Goal: Task Accomplishment & Management: Manage account settings

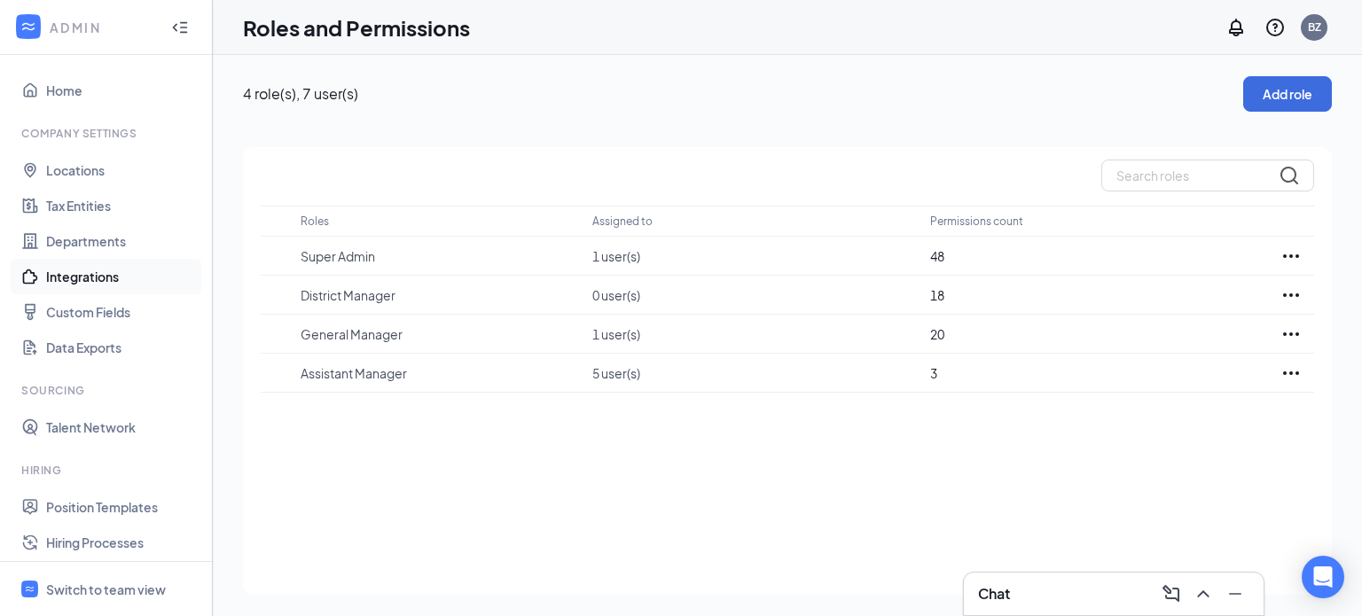
click at [115, 275] on link "Integrations" at bounding box center [122, 276] width 152 height 35
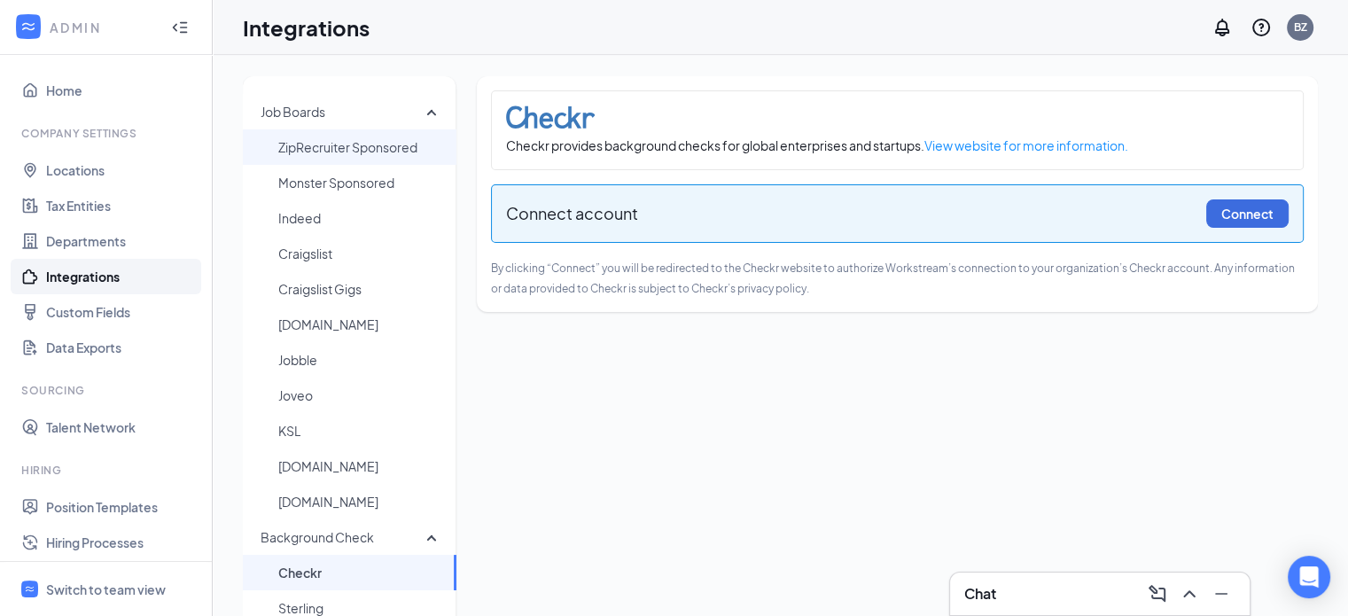
click at [301, 152] on span "ZipRecruiter Sponsored" at bounding box center [360, 146] width 164 height 35
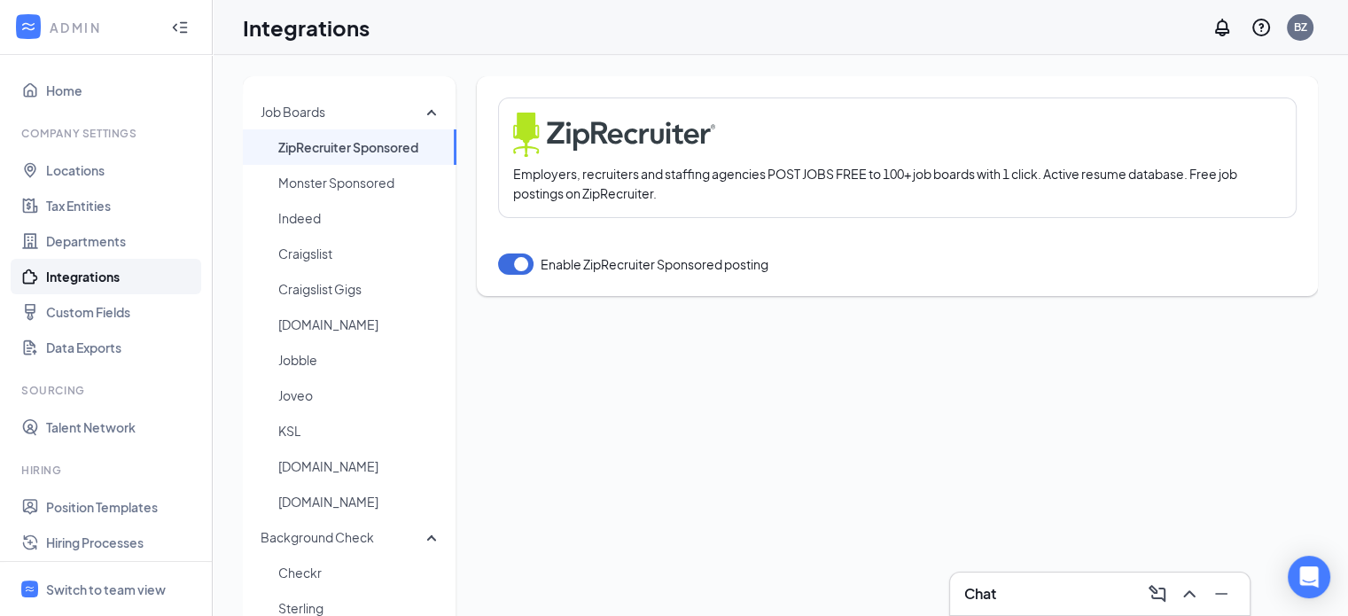
click at [509, 266] on button "button" at bounding box center [515, 264] width 35 height 21
click at [525, 264] on button "button" at bounding box center [515, 264] width 35 height 21
click at [404, 189] on span "Monster Sponsored" at bounding box center [360, 182] width 164 height 35
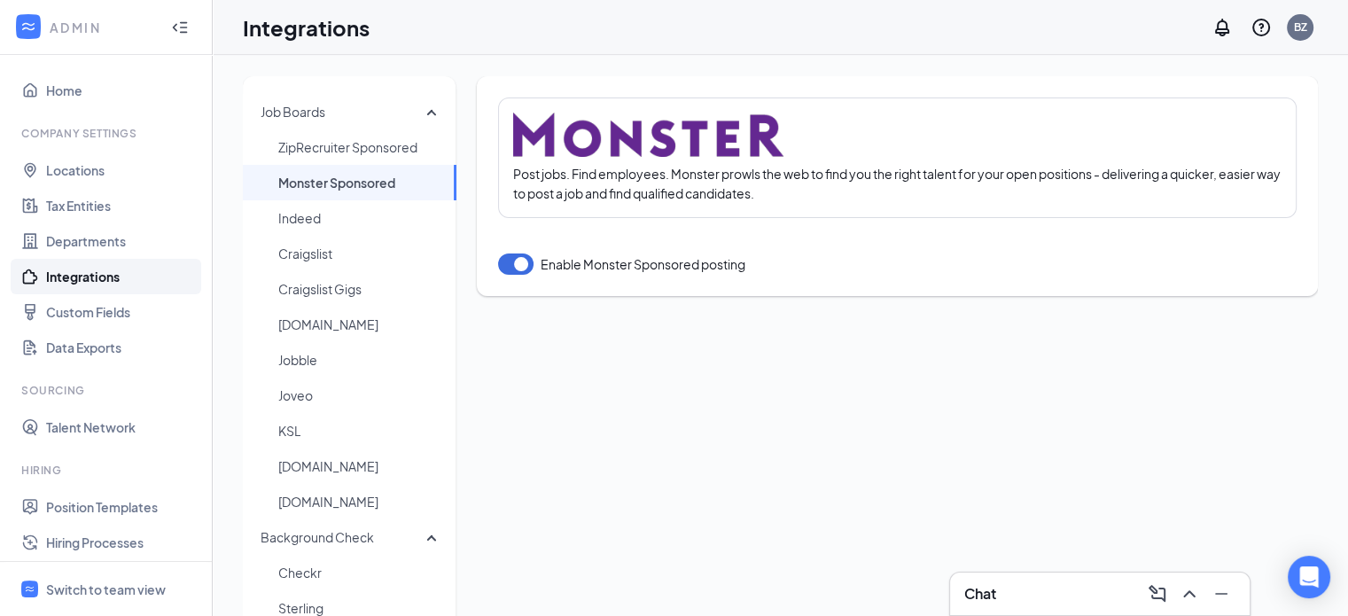
click at [512, 267] on button "button" at bounding box center [515, 264] width 35 height 21
click at [520, 267] on button "button" at bounding box center [515, 264] width 35 height 21
click at [349, 268] on span "Craigslist" at bounding box center [360, 253] width 164 height 35
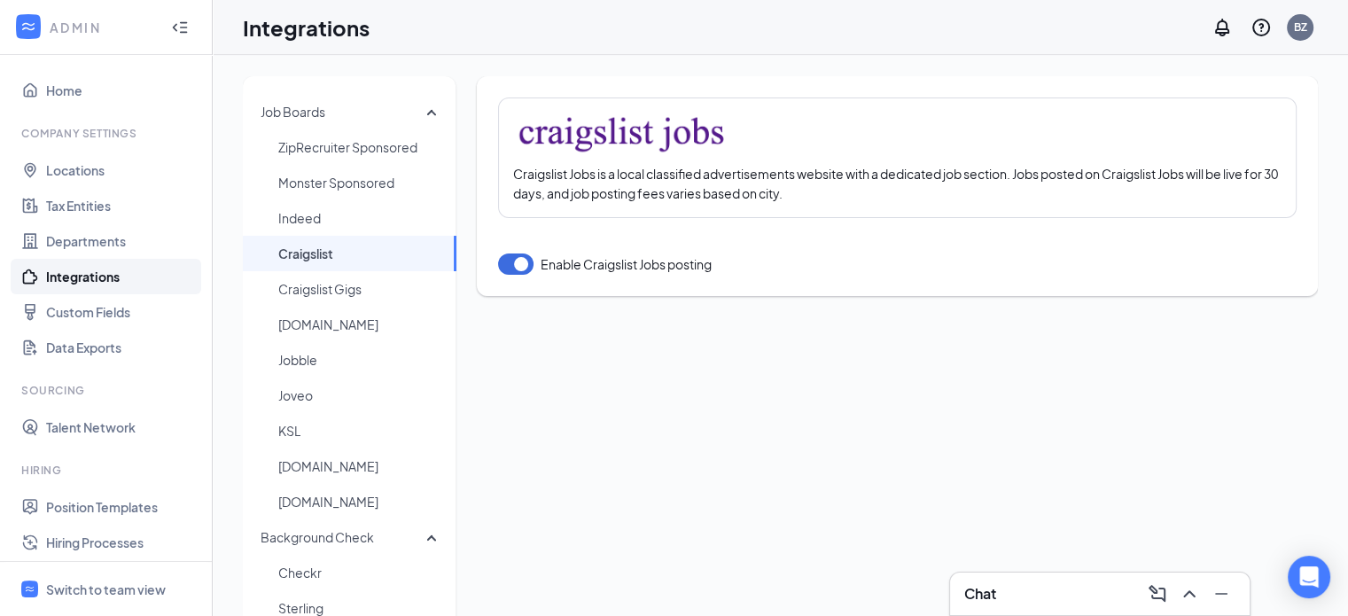
click at [507, 269] on button "button" at bounding box center [515, 264] width 35 height 21
click at [520, 265] on button "button" at bounding box center [515, 264] width 35 height 21
click at [383, 289] on span "Craigslist Gigs" at bounding box center [360, 288] width 164 height 35
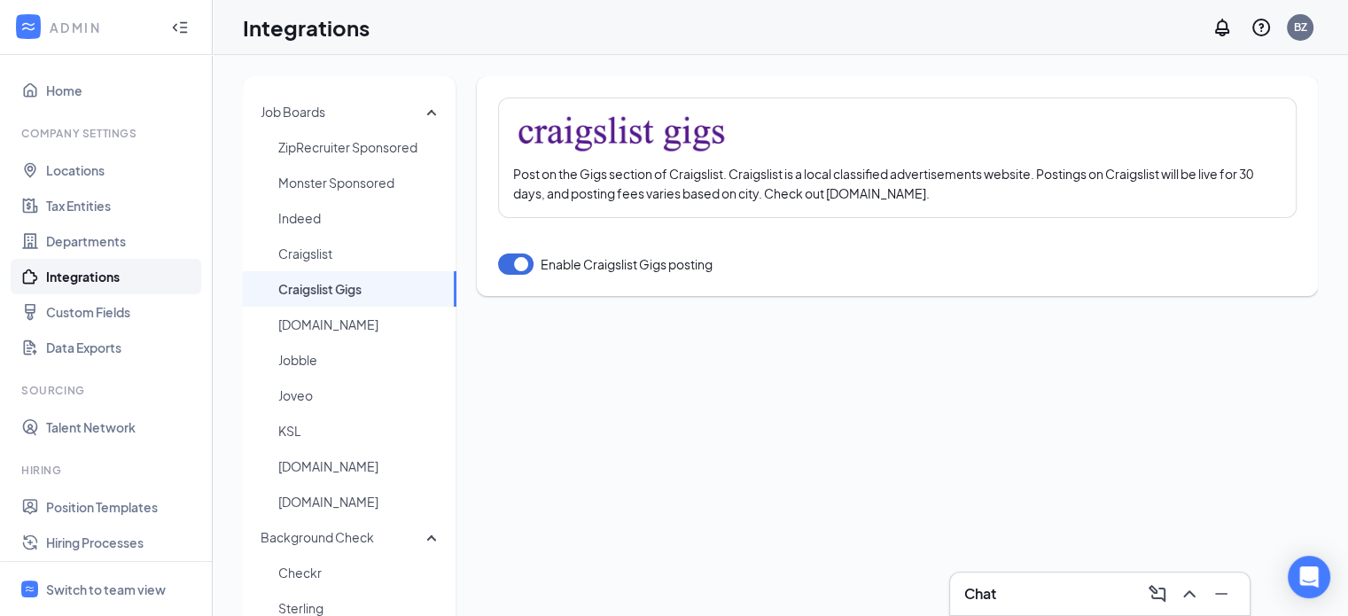
click at [508, 265] on button "button" at bounding box center [515, 264] width 35 height 21
click at [519, 269] on button "button" at bounding box center [515, 264] width 35 height 21
click at [411, 322] on span "[DOMAIN_NAME]" at bounding box center [360, 324] width 164 height 35
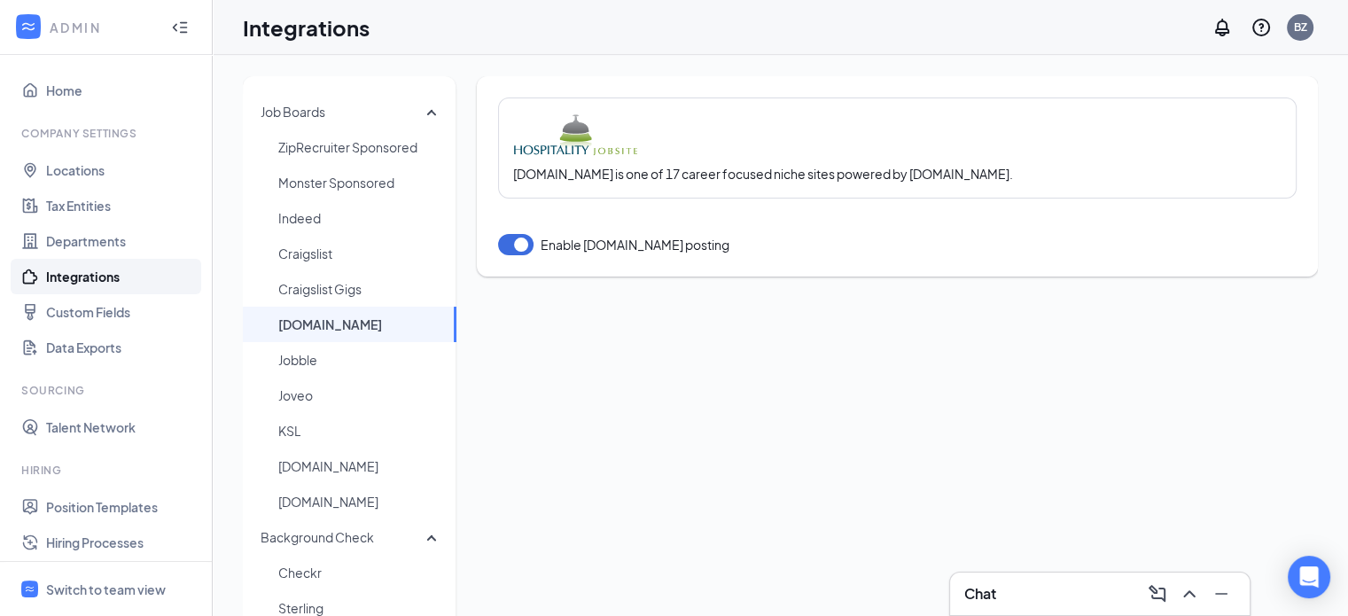
click at [505, 245] on button "button" at bounding box center [515, 244] width 35 height 21
click at [519, 247] on button "button" at bounding box center [515, 244] width 35 height 21
click at [387, 359] on span "Jobble" at bounding box center [360, 359] width 164 height 35
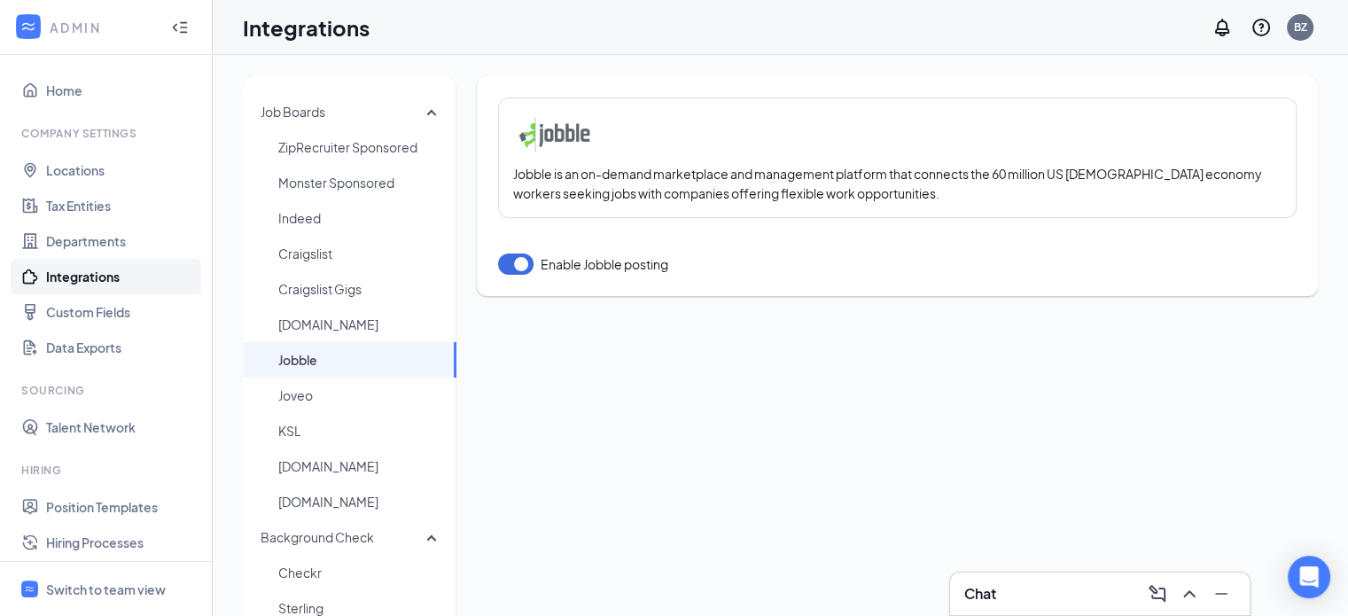
click at [508, 265] on button "button" at bounding box center [515, 264] width 35 height 21
click at [527, 264] on button "button" at bounding box center [515, 264] width 35 height 21
click at [397, 387] on span "Joveo" at bounding box center [360, 395] width 164 height 35
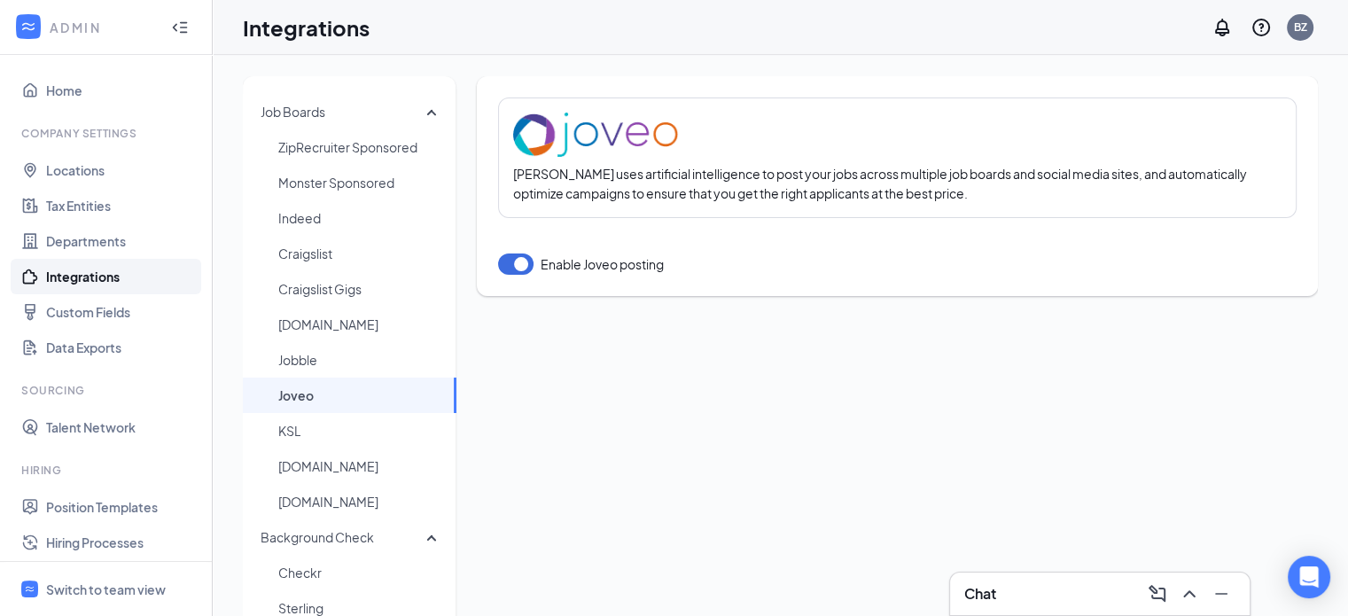
click at [511, 258] on button "button" at bounding box center [515, 264] width 35 height 21
click at [524, 262] on button "button" at bounding box center [515, 264] width 35 height 21
click at [390, 428] on span "KSL" at bounding box center [360, 430] width 164 height 35
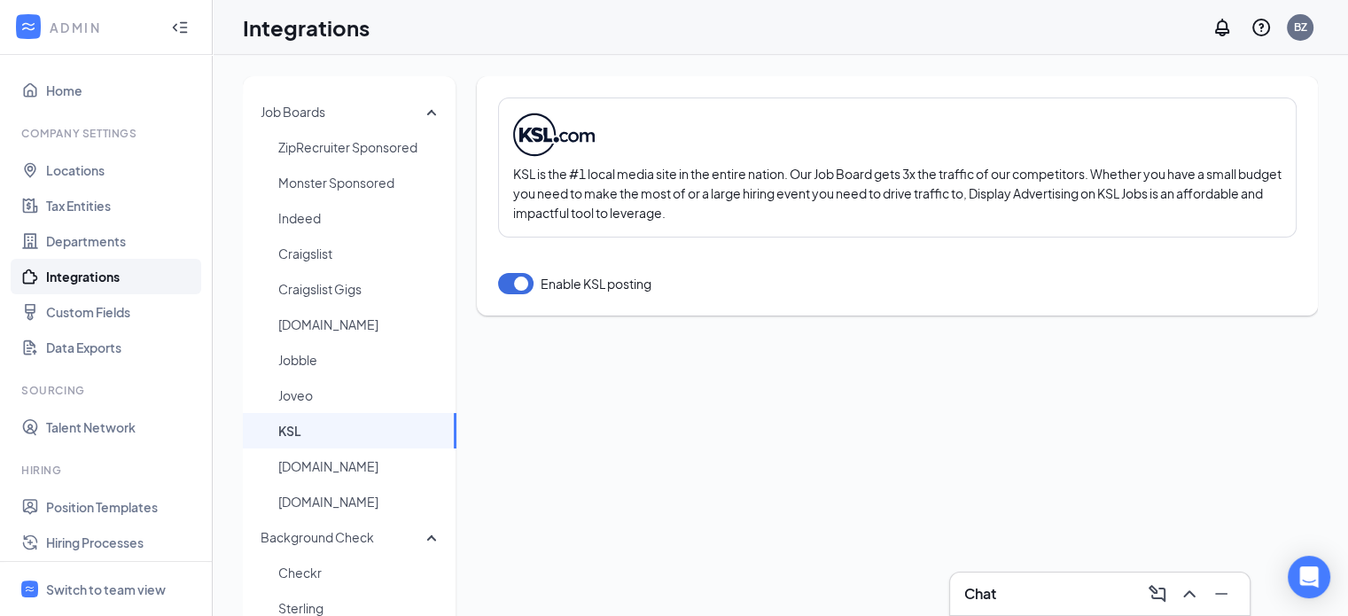
click at [504, 283] on button "button" at bounding box center [515, 283] width 35 height 21
click at [520, 286] on button "button" at bounding box center [515, 283] width 35 height 21
click at [374, 467] on span "[DOMAIN_NAME]" at bounding box center [360, 466] width 164 height 35
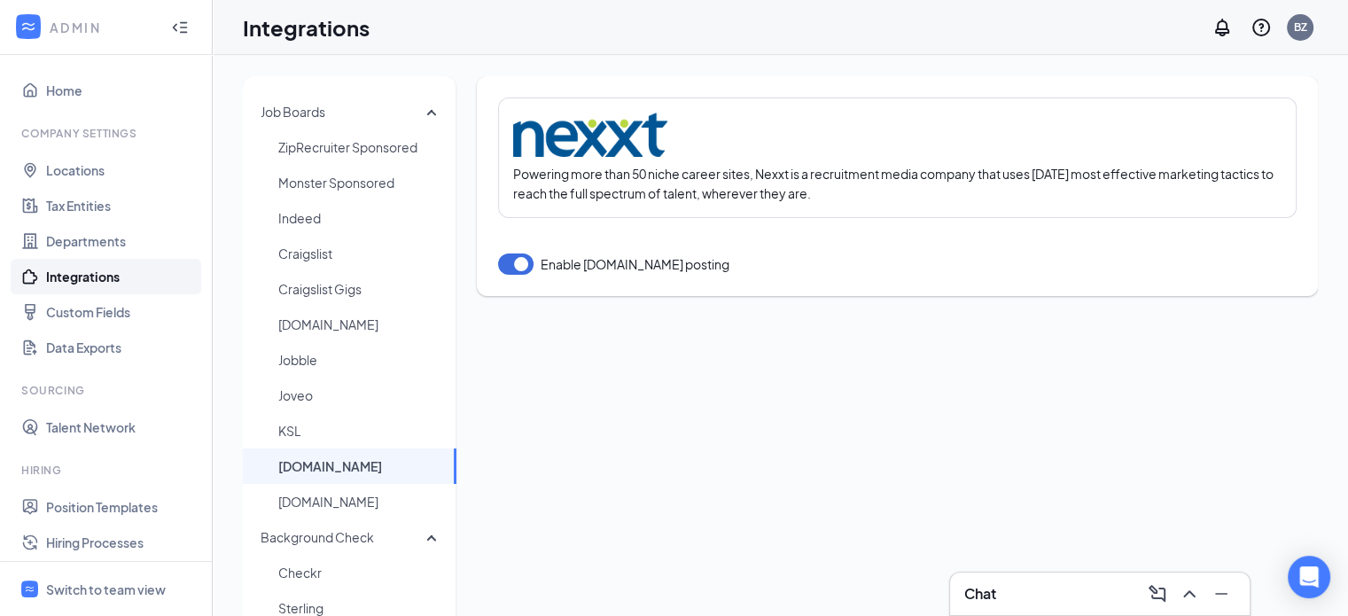
click at [512, 265] on button "button" at bounding box center [515, 264] width 35 height 21
click at [523, 265] on button "button" at bounding box center [515, 264] width 35 height 21
click at [348, 502] on span "[DOMAIN_NAME]" at bounding box center [360, 501] width 164 height 35
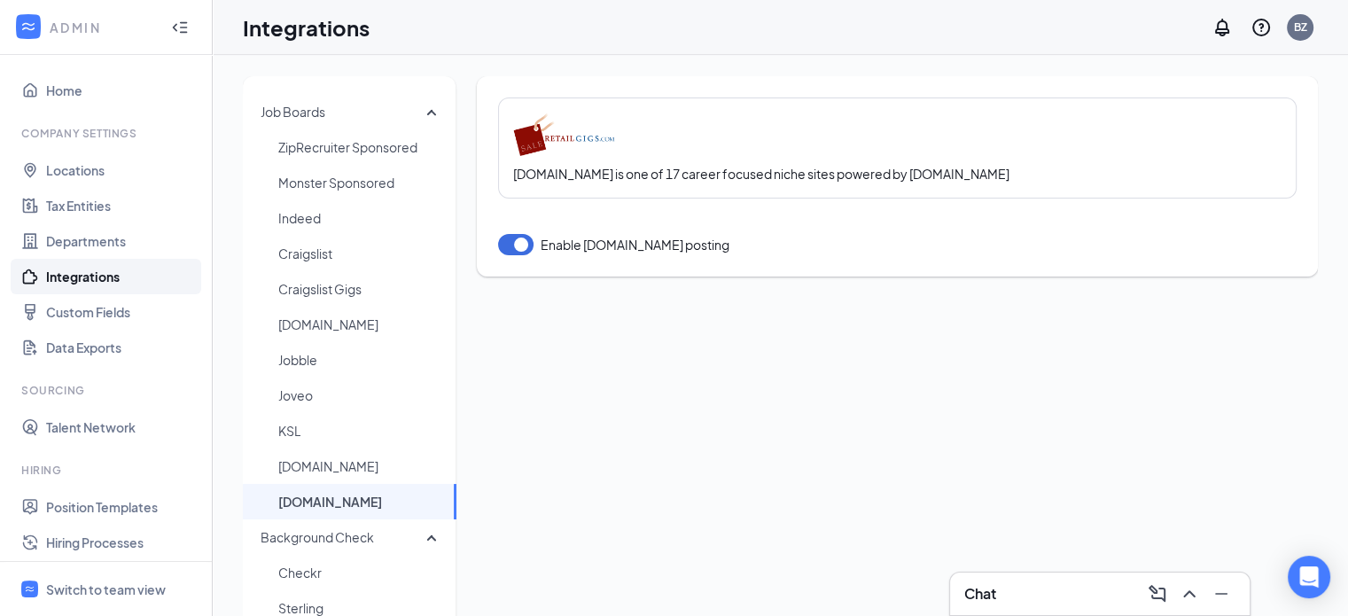
click at [509, 244] on button "button" at bounding box center [515, 244] width 35 height 21
click at [526, 244] on button "button" at bounding box center [515, 244] width 35 height 21
click at [127, 507] on link "Position Templates" at bounding box center [122, 506] width 152 height 35
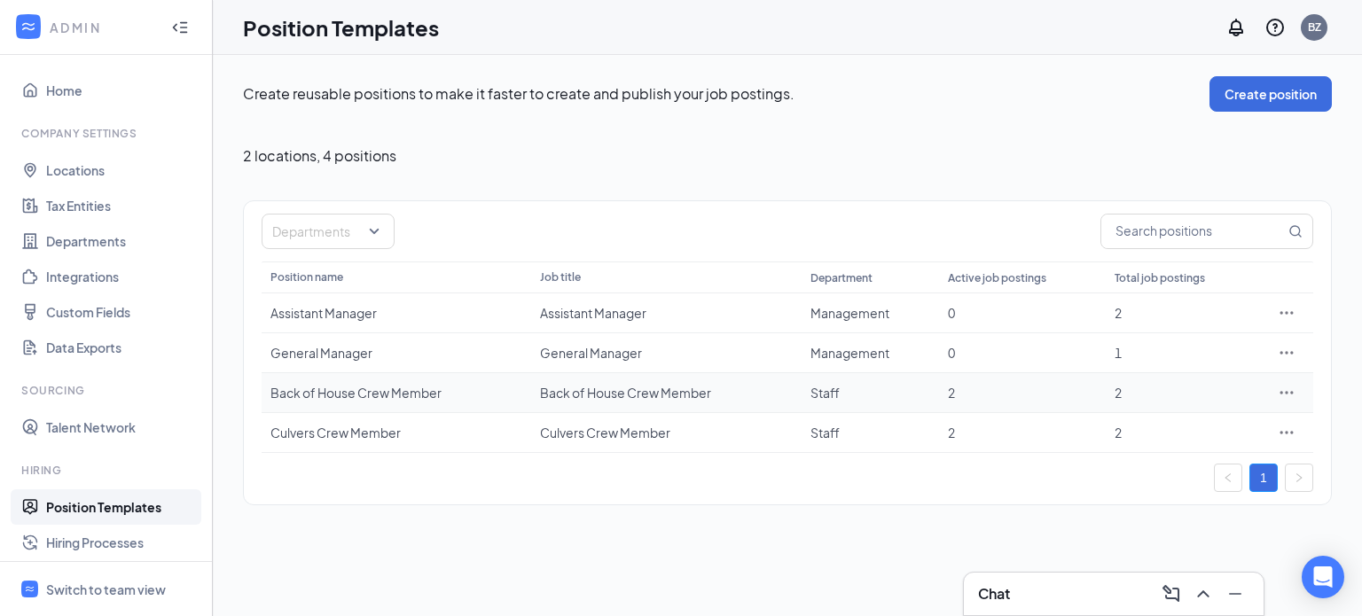
click at [1285, 387] on icon "Ellipses" at bounding box center [1287, 393] width 18 height 18
click at [1217, 436] on span "Edit" at bounding box center [1205, 428] width 152 height 20
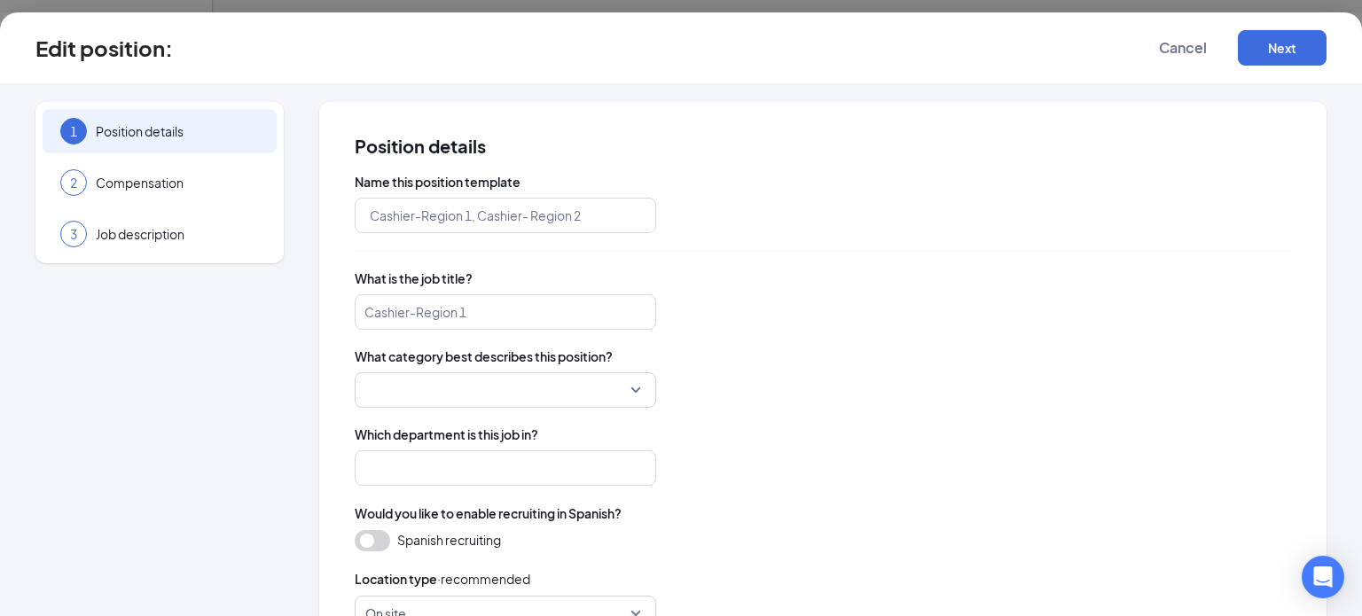
type input "Back of House Crew Member"
type input "Staff"
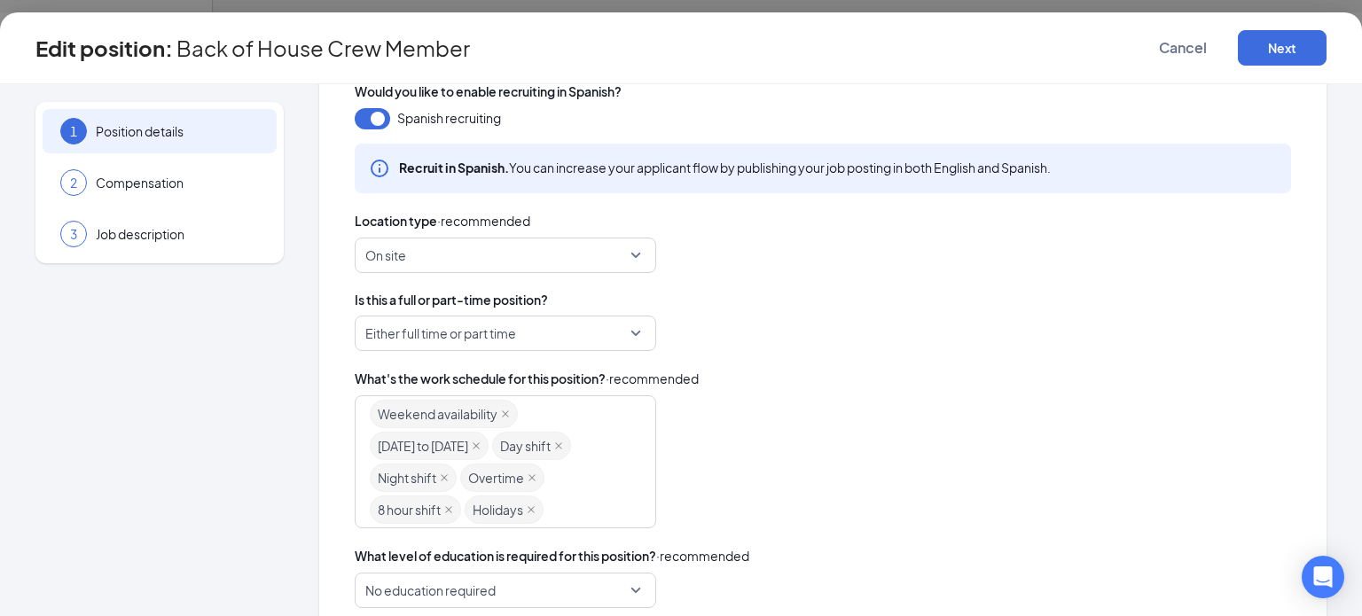
scroll to position [490, 0]
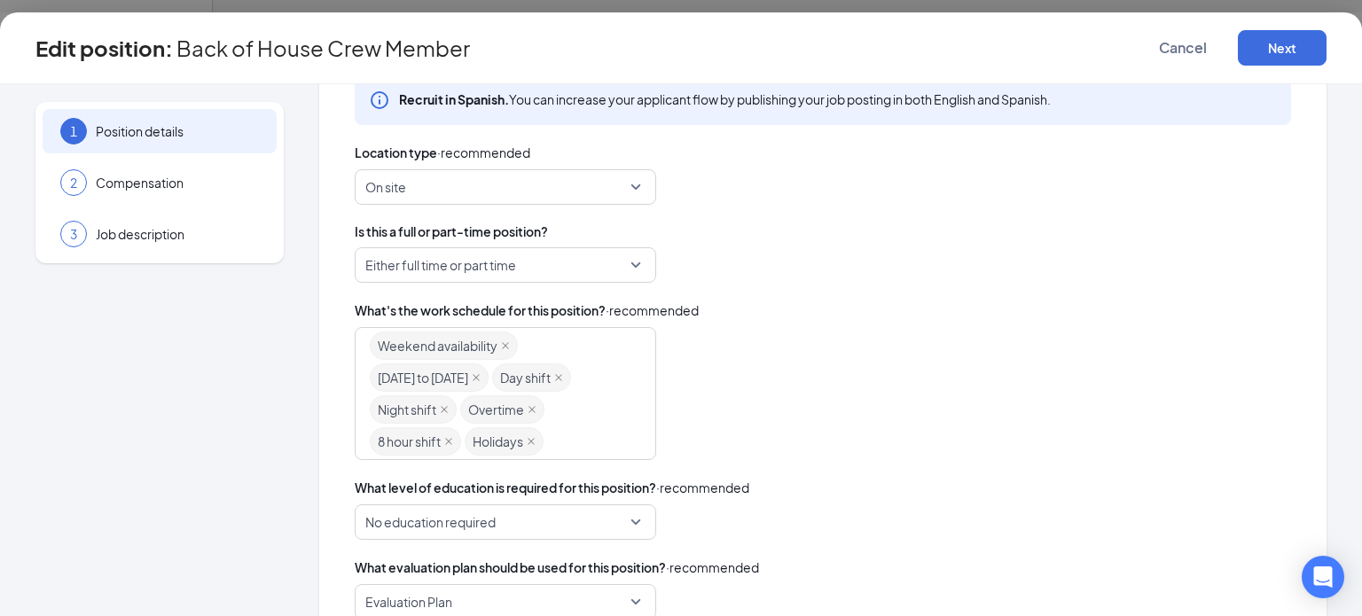
click at [599, 382] on div "Weekend availability [DATE] to [DATE] Day shift Night shift Overtime 8 hour shi…" at bounding box center [497, 394] width 254 height 128
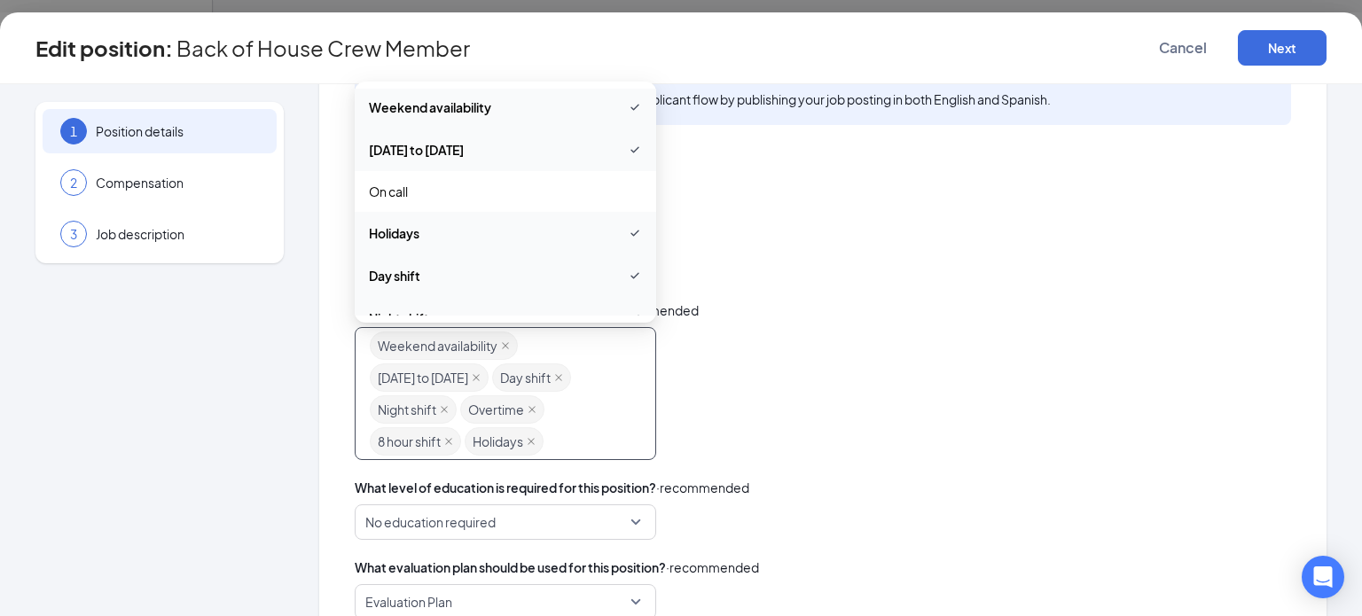
scroll to position [234, 0]
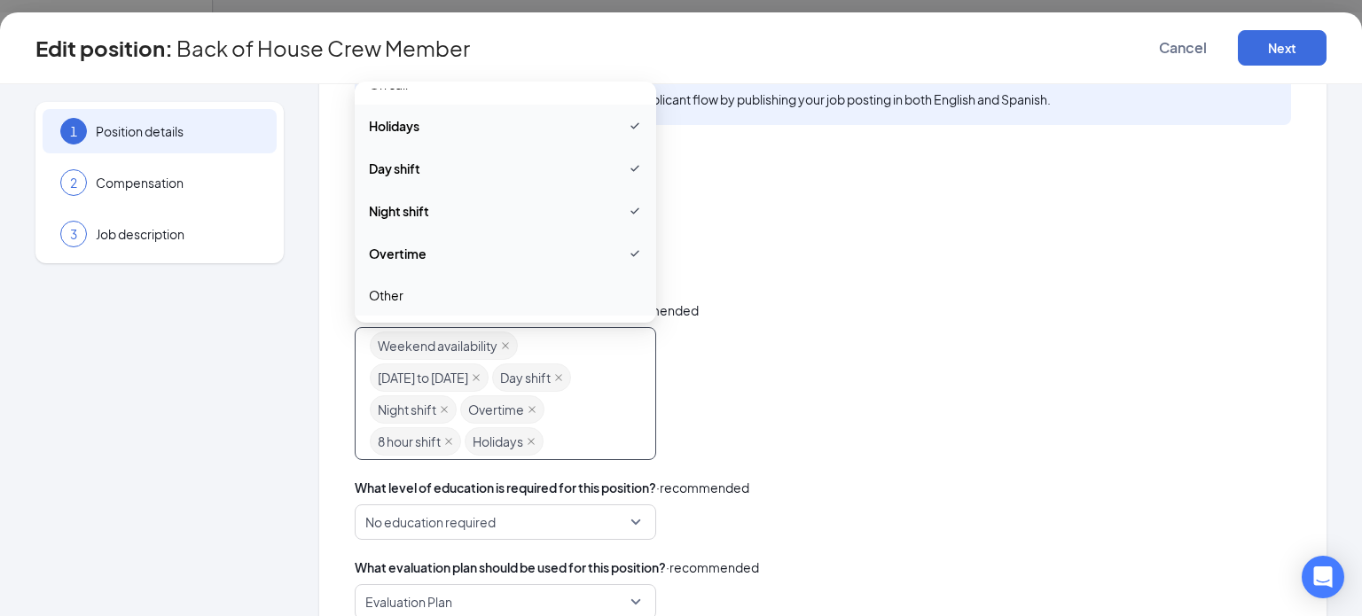
click at [582, 302] on span "Other" at bounding box center [505, 295] width 273 height 20
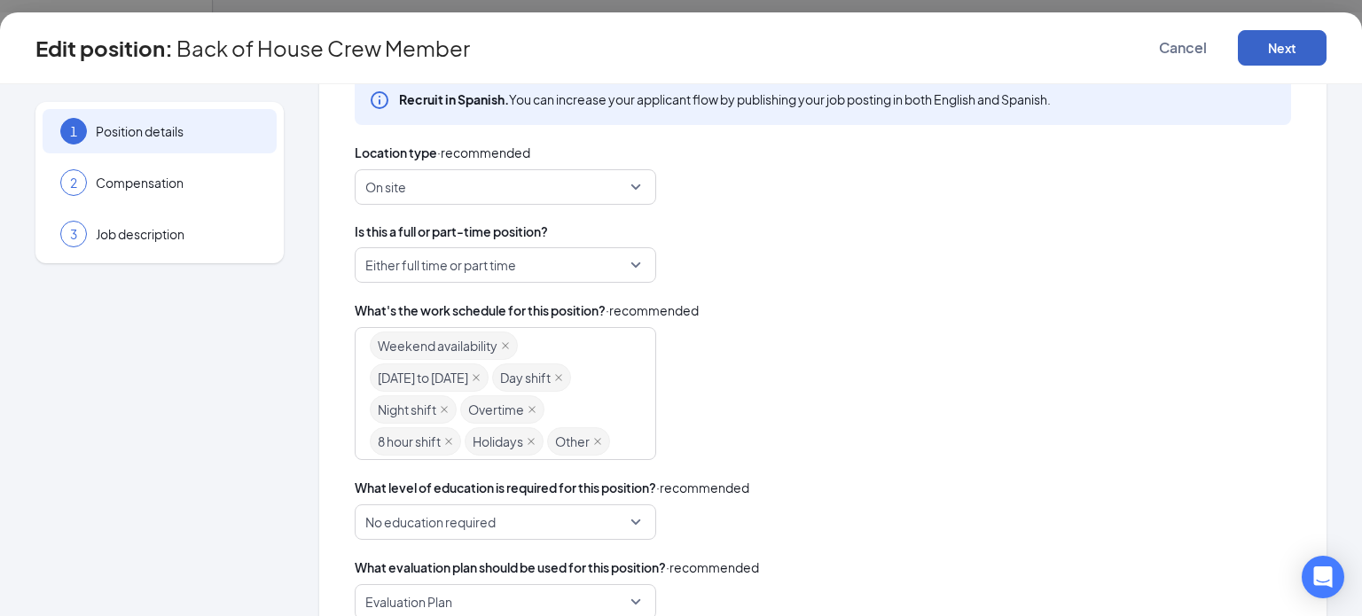
click at [1317, 43] on button "Next" at bounding box center [1282, 47] width 89 height 35
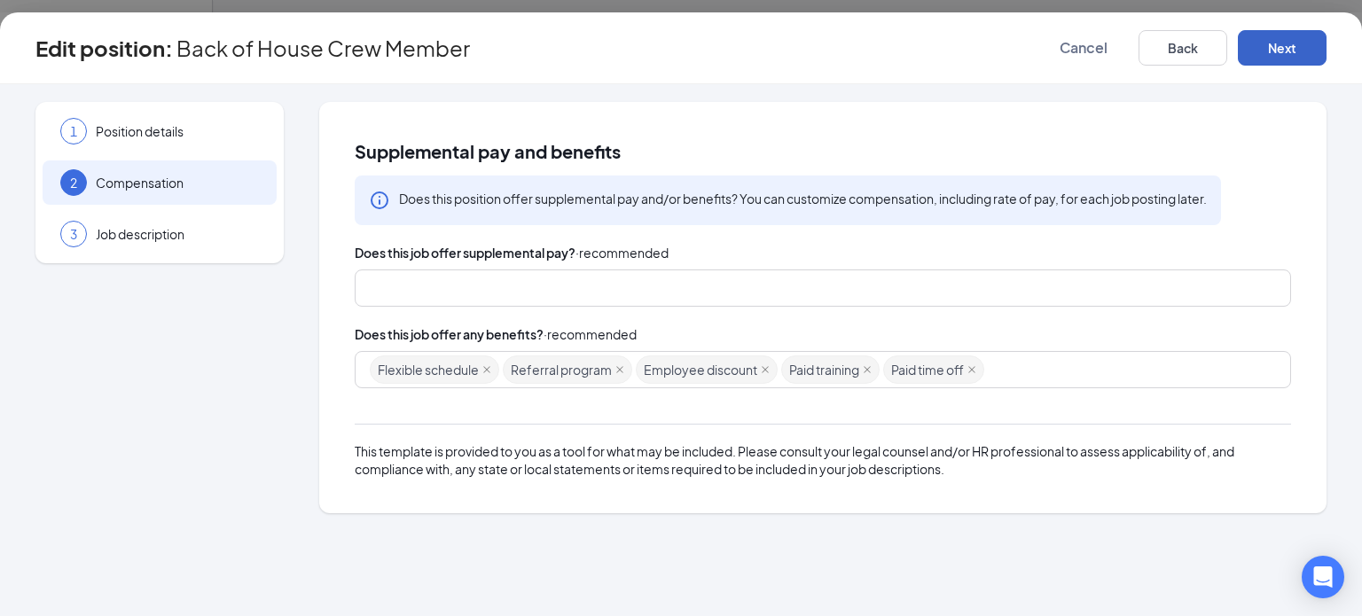
scroll to position [0, 0]
click at [1317, 43] on button "Next" at bounding box center [1282, 47] width 89 height 35
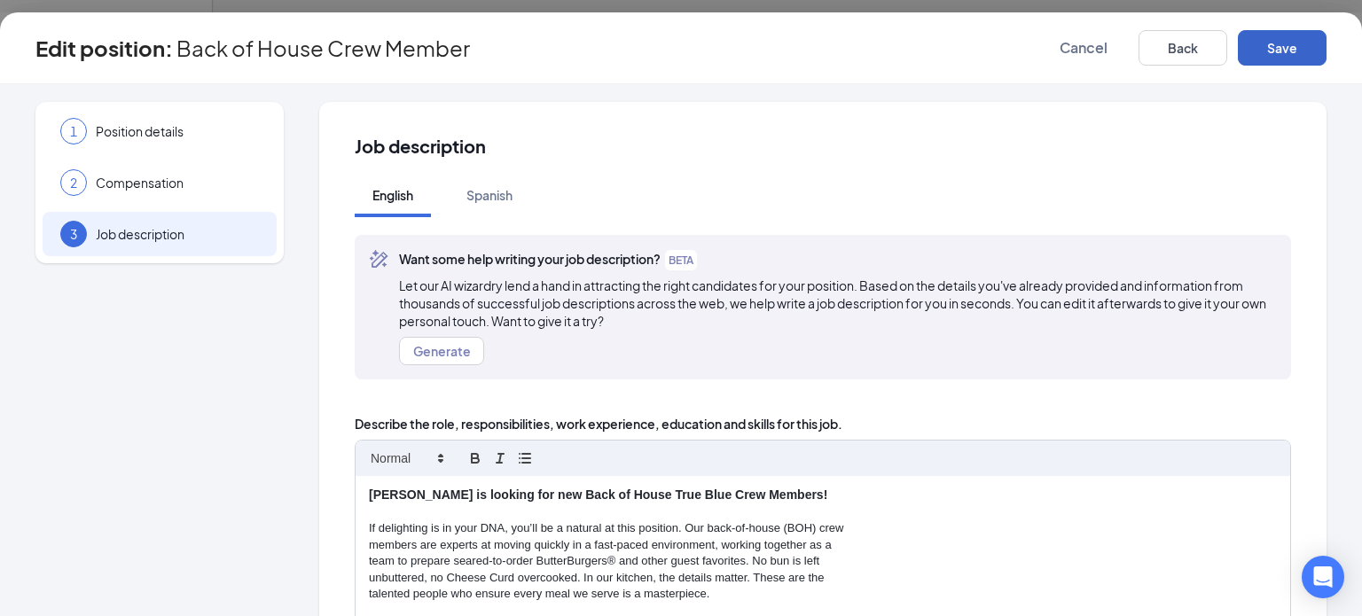
click at [1317, 43] on button "Save" at bounding box center [1282, 47] width 89 height 35
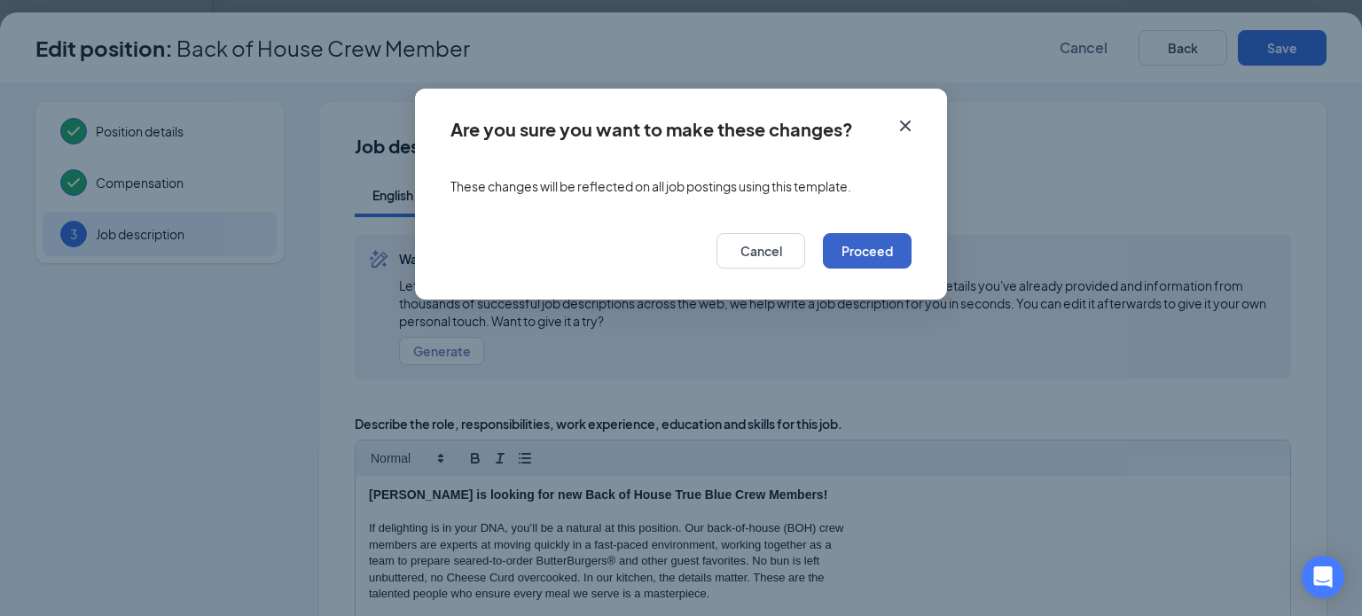
click at [868, 258] on button "Proceed" at bounding box center [867, 250] width 89 height 35
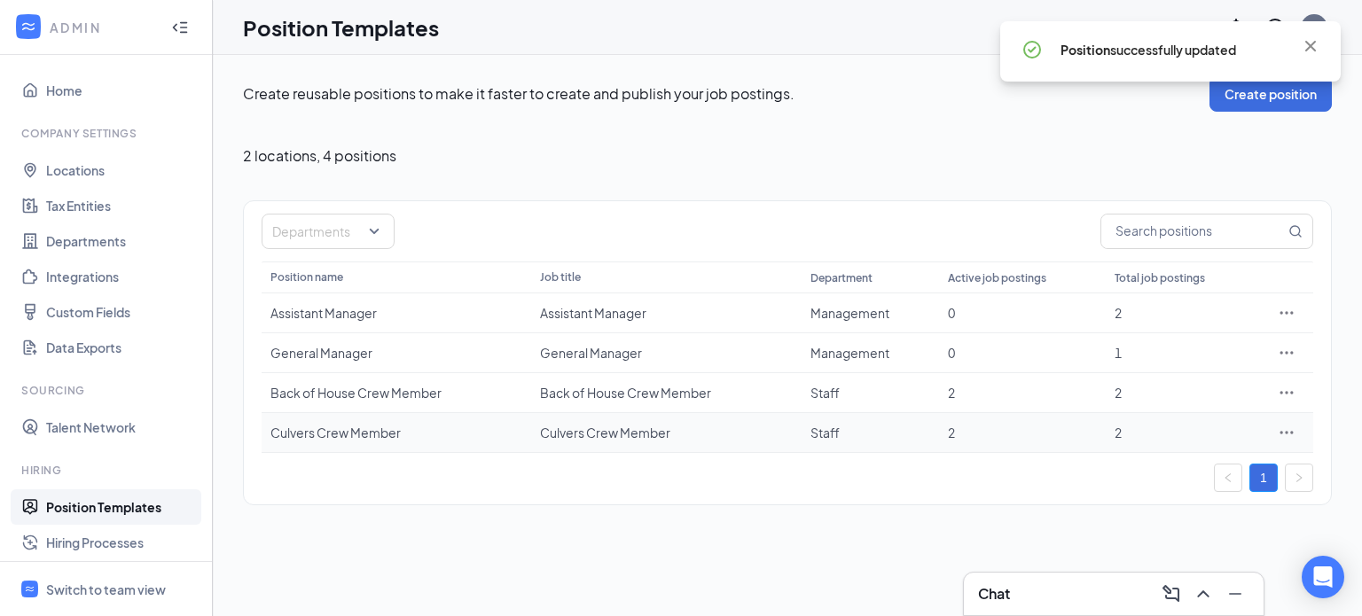
click at [1285, 430] on icon "Ellipses" at bounding box center [1287, 433] width 18 height 18
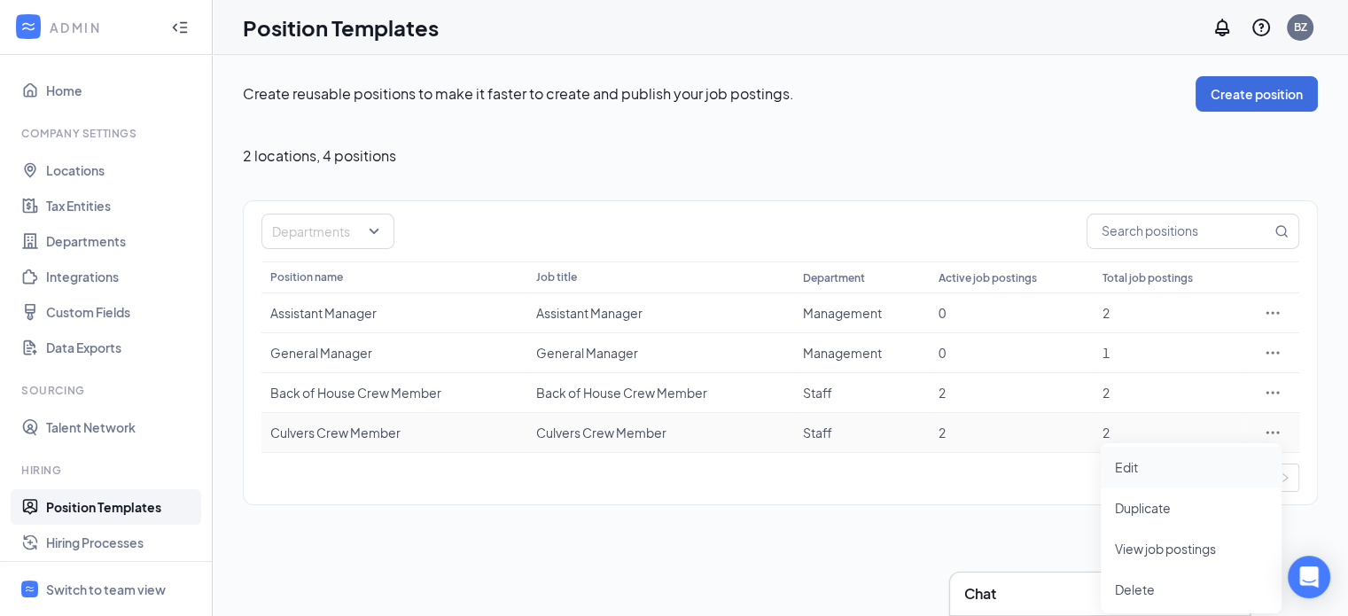
click at [1192, 472] on span "Edit" at bounding box center [1191, 467] width 152 height 20
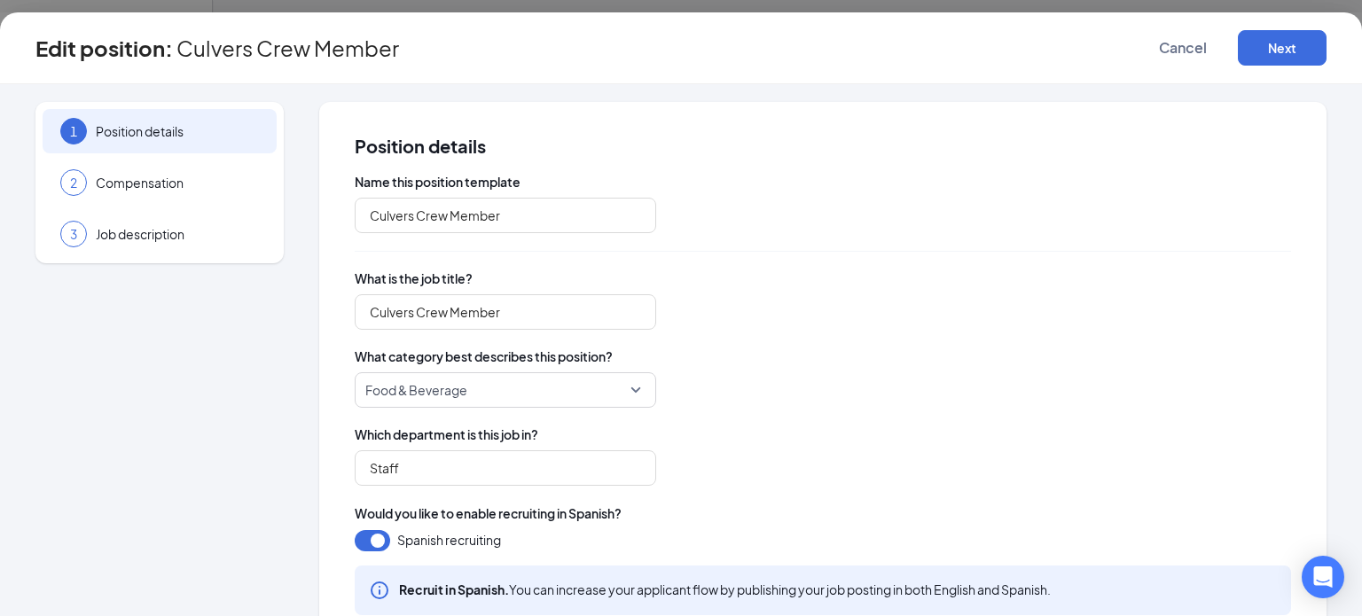
type input "Culvers Crew Member"
type input "Staff"
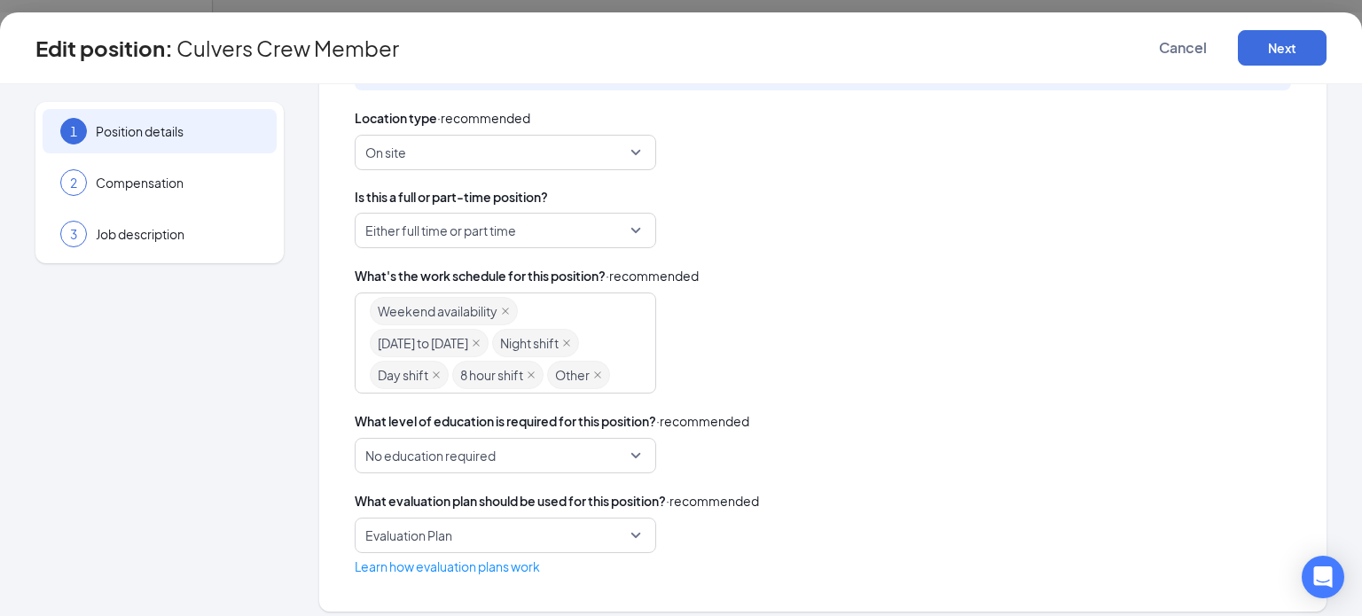
scroll to position [536, 0]
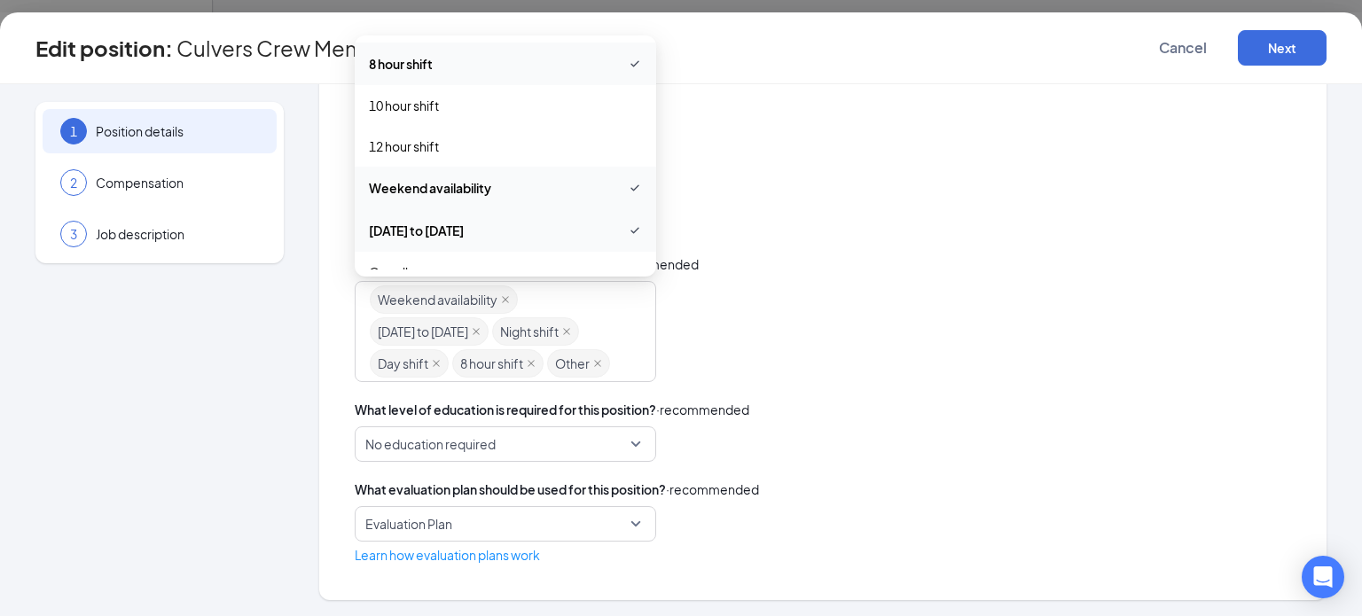
click at [610, 288] on div "Weekend availability [DATE] to [DATE] Night shift Day shift 8 hour shift Other" at bounding box center [497, 332] width 254 height 96
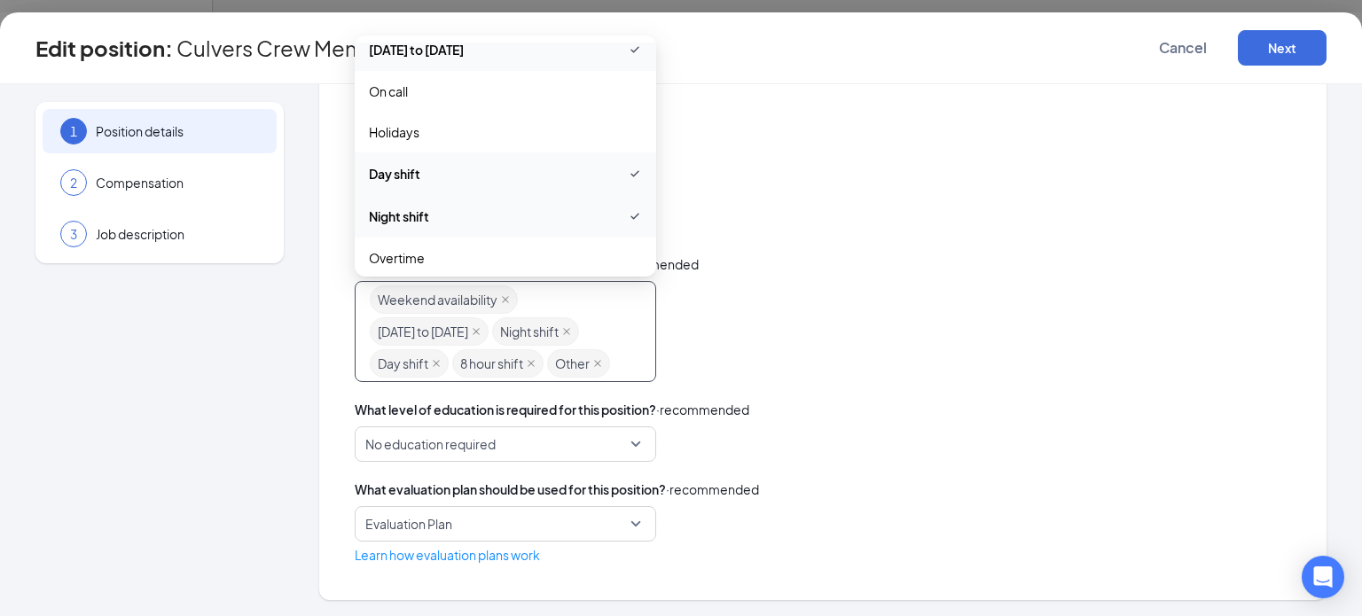
scroll to position [231, 0]
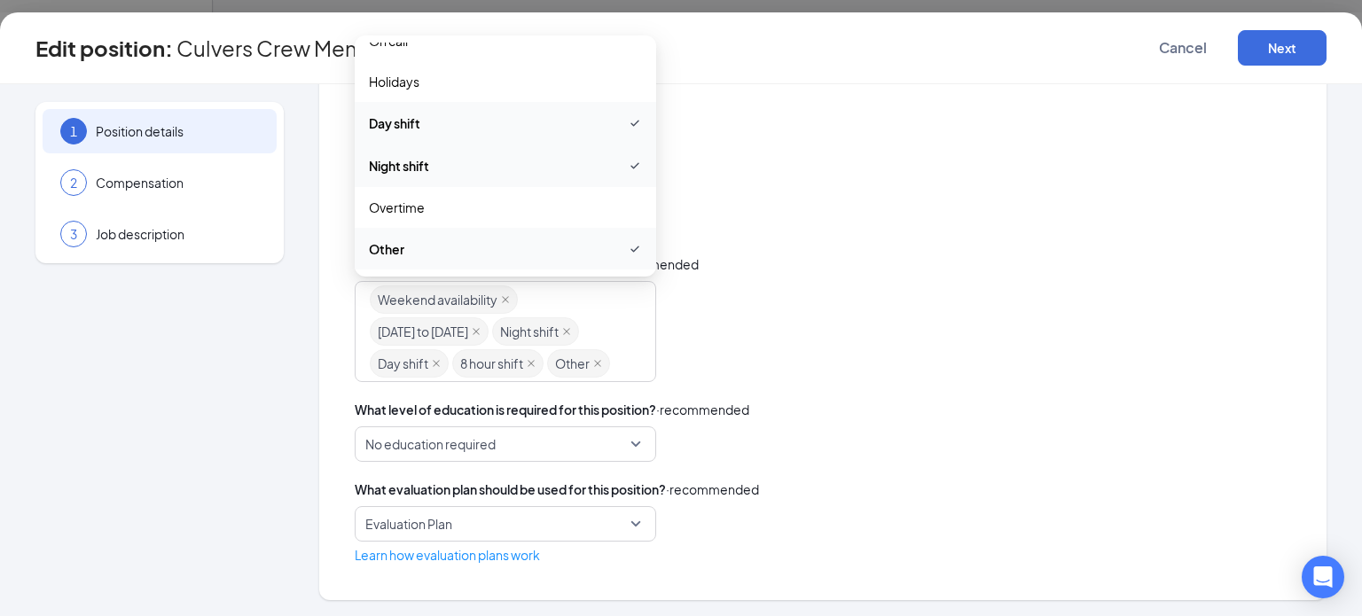
click at [757, 198] on div "Is this a full or part-time position? Either full time or part time" at bounding box center [823, 206] width 936 height 60
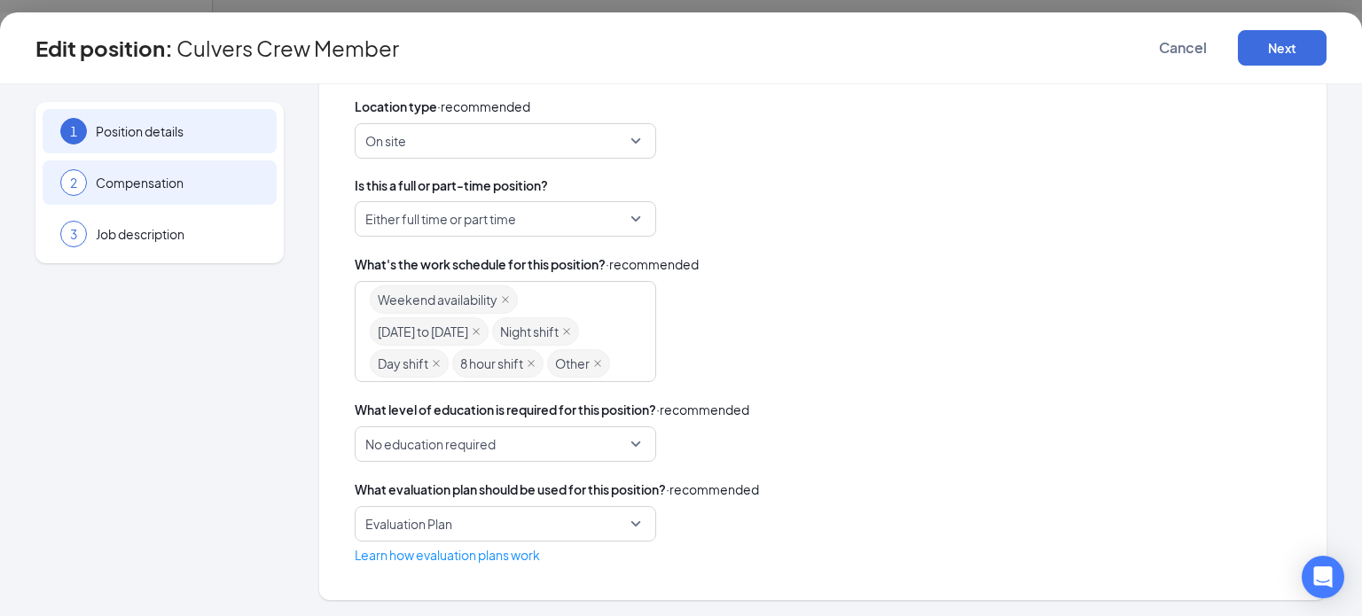
click at [125, 187] on span "Compensation" at bounding box center [177, 183] width 163 height 18
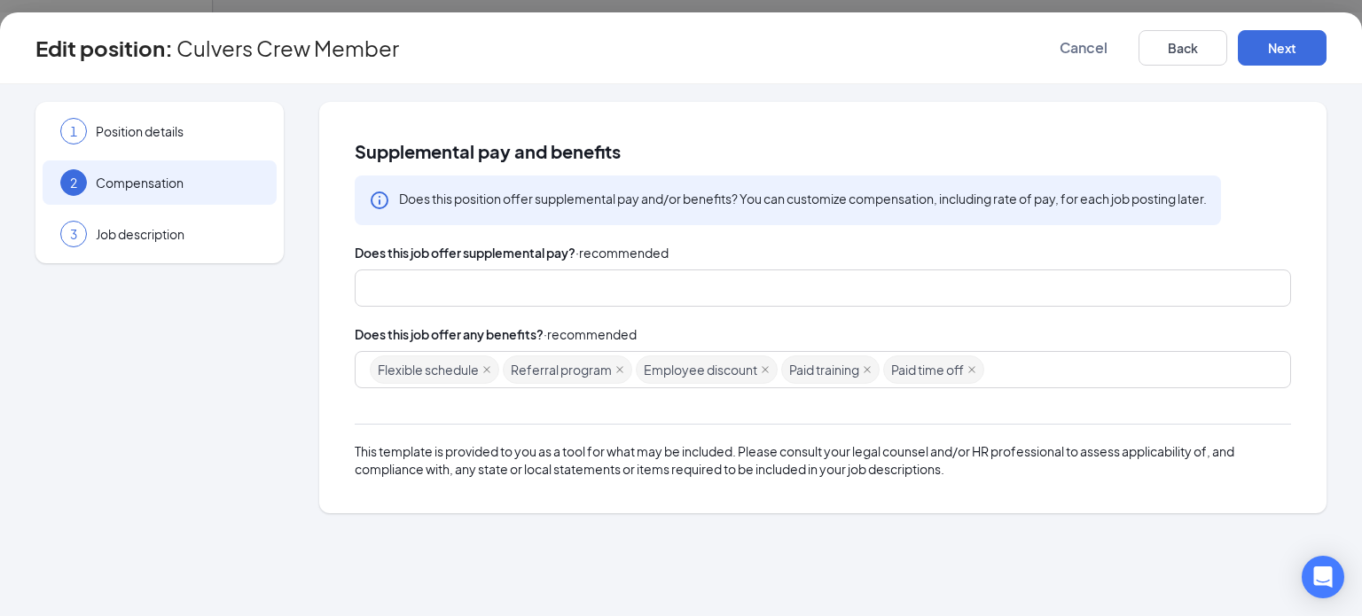
scroll to position [0, 0]
click at [996, 366] on div "Flexible schedule Referral program Employee discount Paid training Paid time off" at bounding box center [814, 370] width 889 height 32
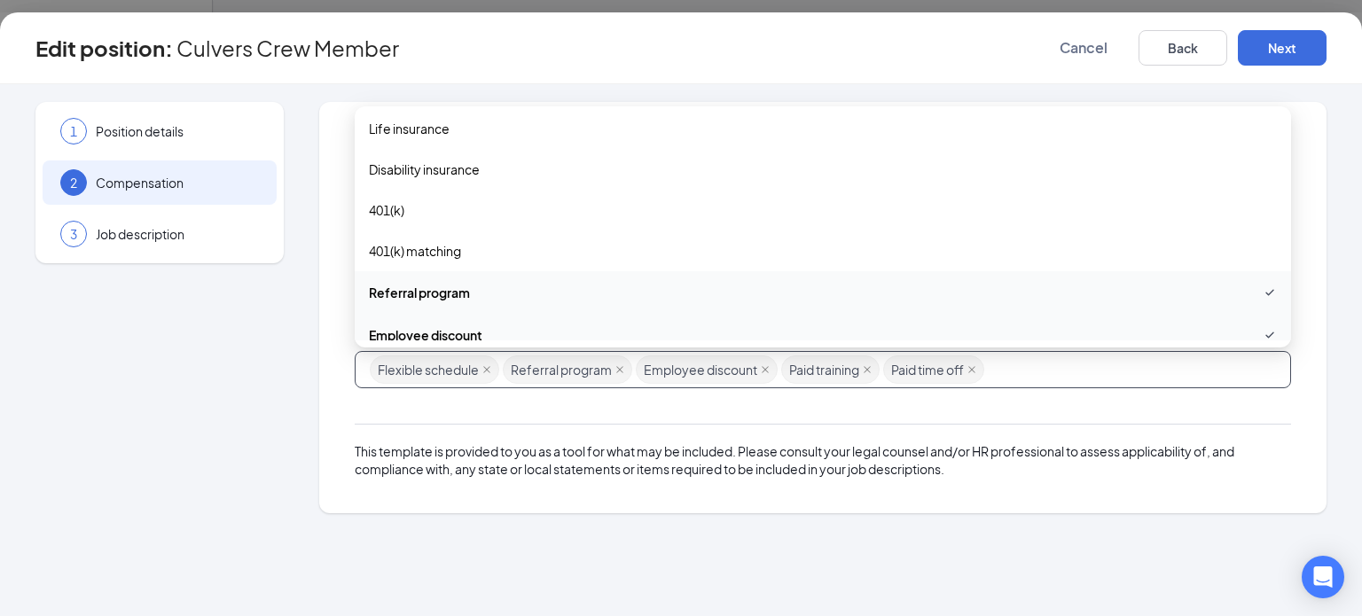
scroll to position [434, 0]
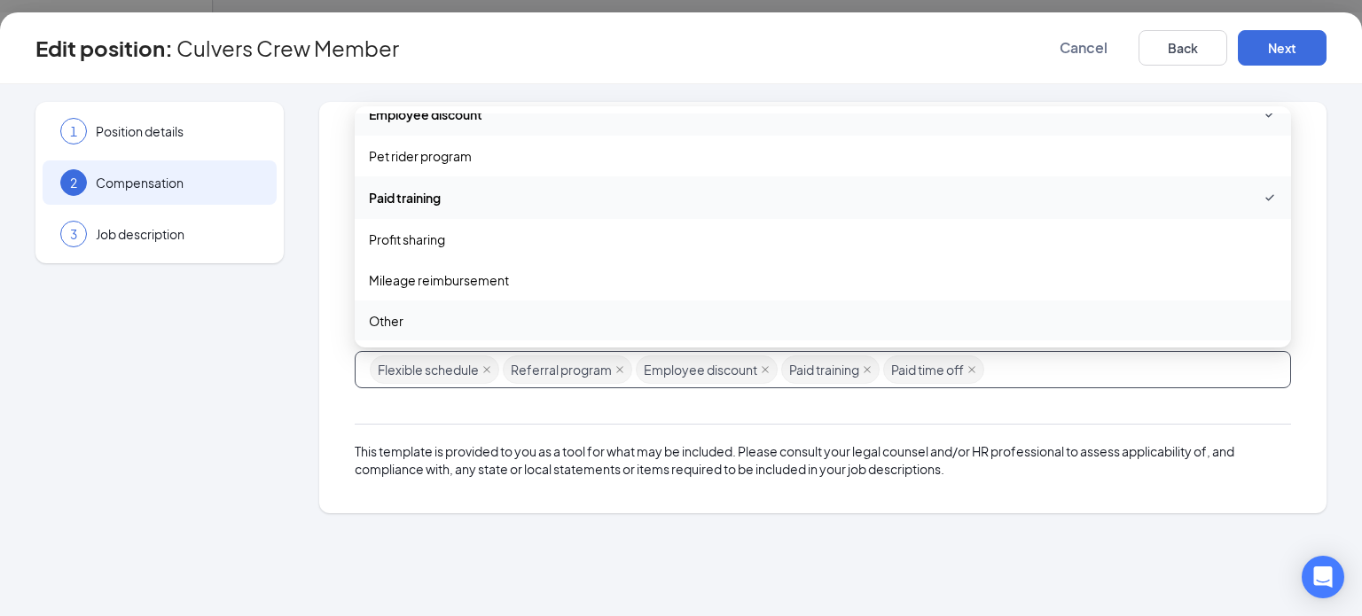
click at [1195, 324] on span "Other" at bounding box center [823, 321] width 908 height 20
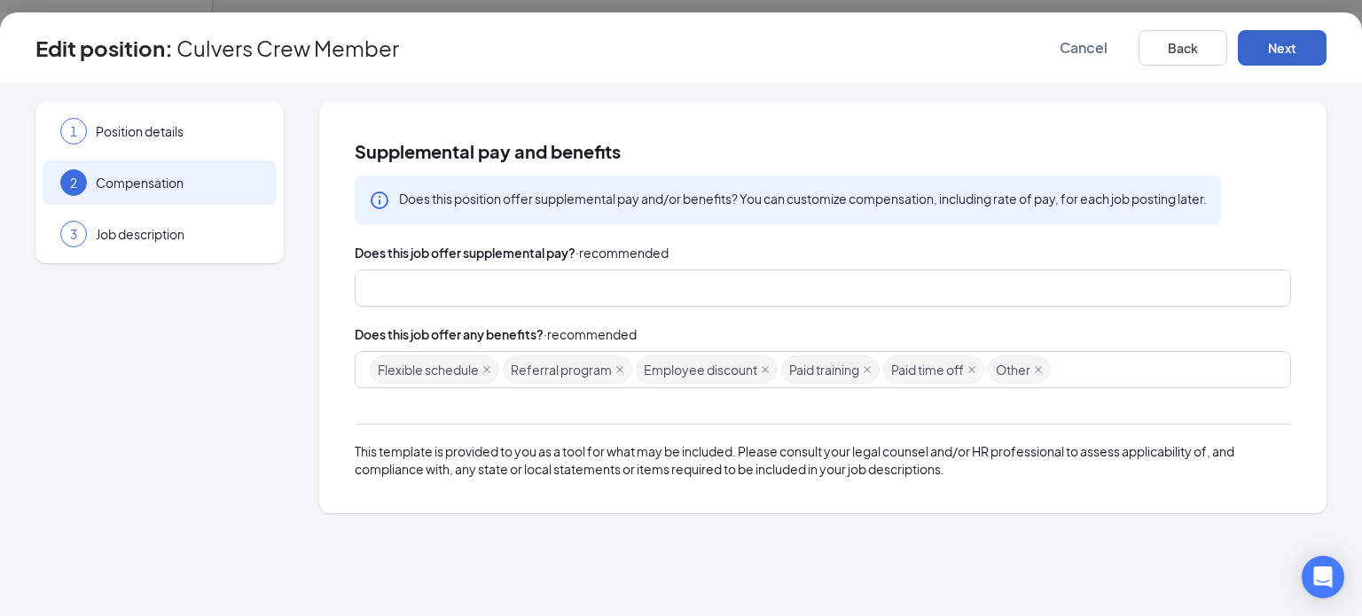
click at [1305, 45] on button "Next" at bounding box center [1282, 47] width 89 height 35
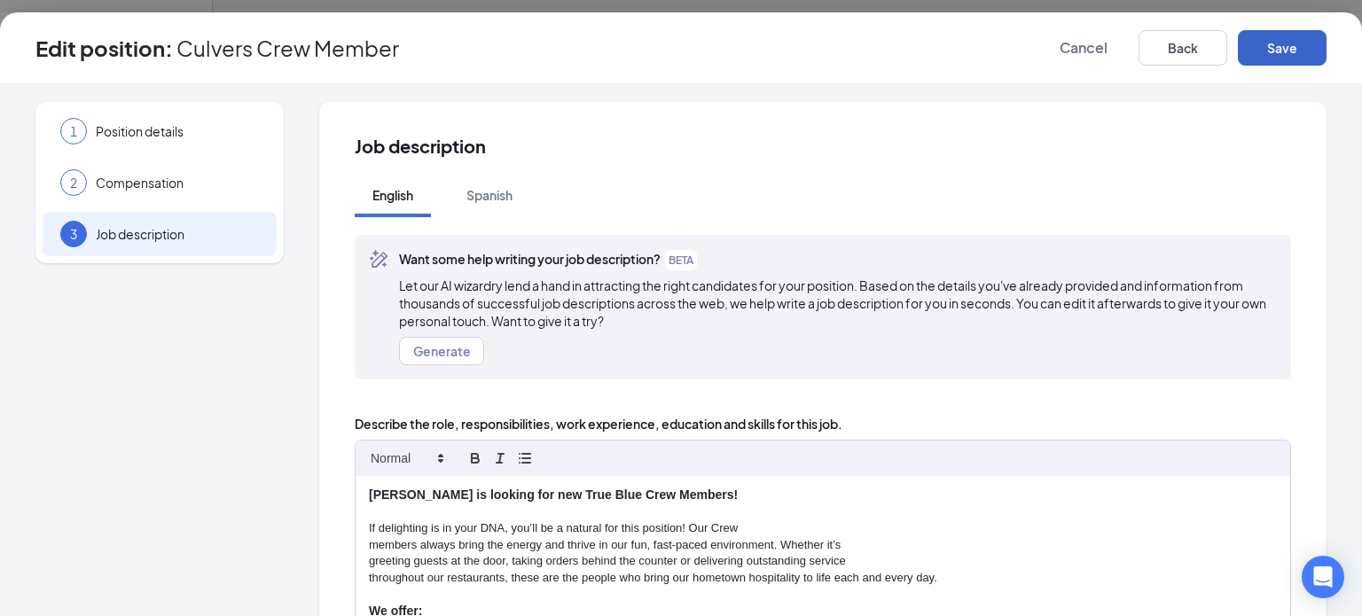
click at [1305, 45] on button "Save" at bounding box center [1282, 47] width 89 height 35
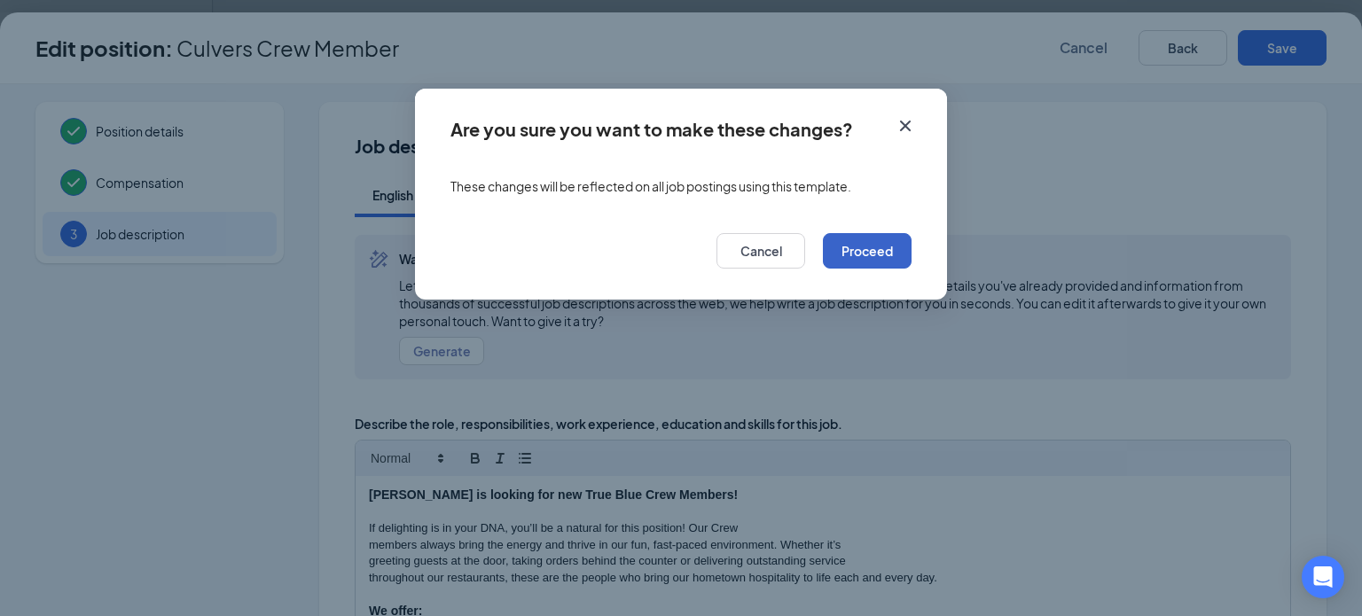
click at [862, 258] on button "Proceed" at bounding box center [867, 250] width 89 height 35
